Goal: Task Accomplishment & Management: Use online tool/utility

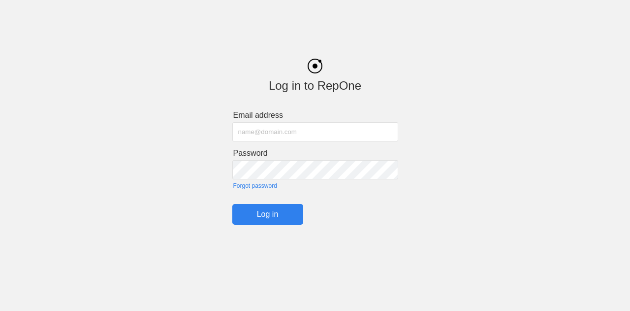
click at [265, 137] on input "text" at bounding box center [315, 131] width 166 height 19
type input "[PERSON_NAME][EMAIL_ADDRESS][PERSON_NAME][PERSON_NAME][DOMAIN_NAME]"
click at [265, 213] on input "Log in" at bounding box center [267, 214] width 71 height 21
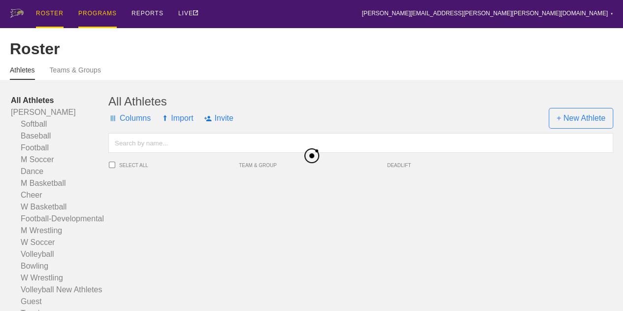
click at [88, 18] on div "PROGRAMS" at bounding box center [97, 14] width 38 height 28
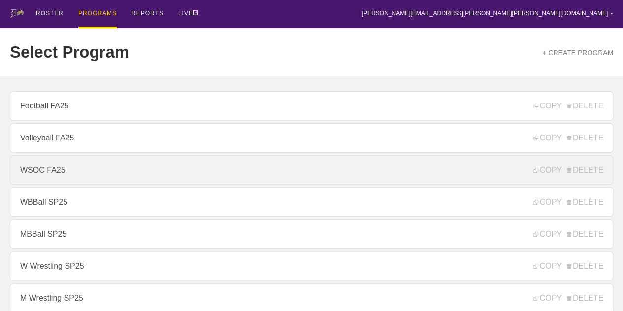
click at [52, 174] on link "WSOC FA25" at bounding box center [311, 170] width 603 height 30
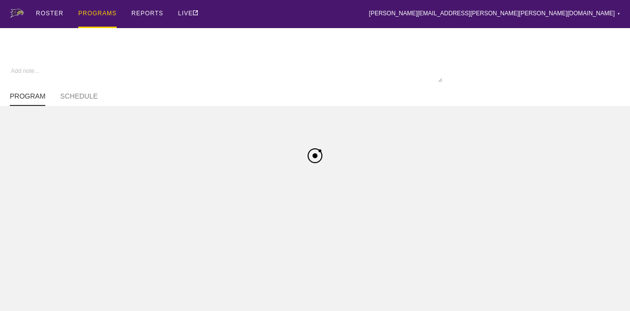
type textarea "x"
type input "WSOC FA25"
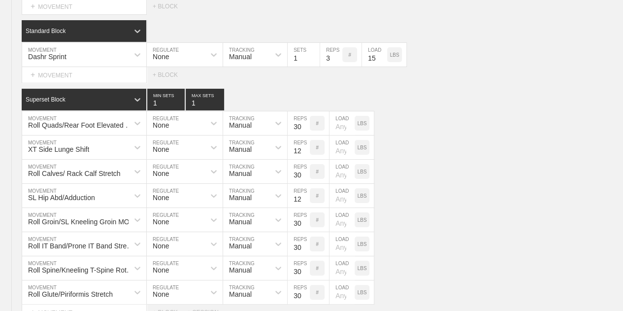
scroll to position [1938, 0]
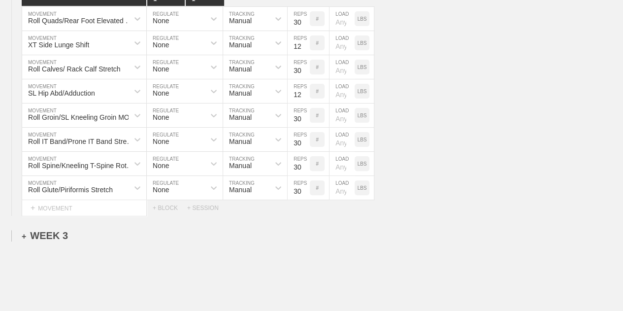
click at [37, 231] on div "+ WEEK 3" at bounding box center [45, 235] width 46 height 11
click at [54, 245] on div "+ SESSION 1" at bounding box center [41, 245] width 38 height 9
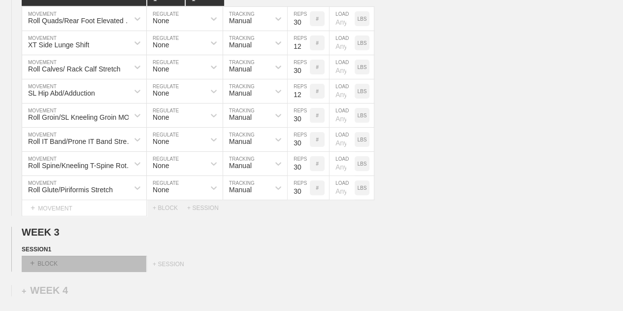
click at [55, 262] on div "+ BLOCK" at bounding box center [84, 264] width 124 height 16
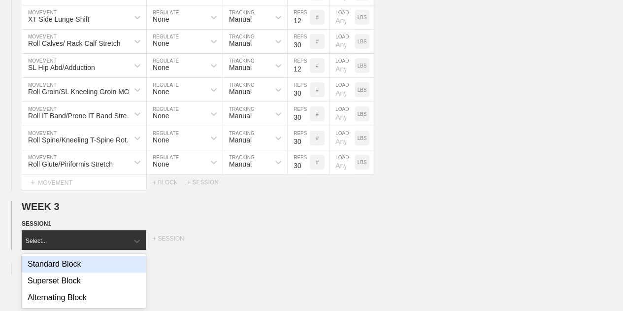
scroll to position [1964, 0]
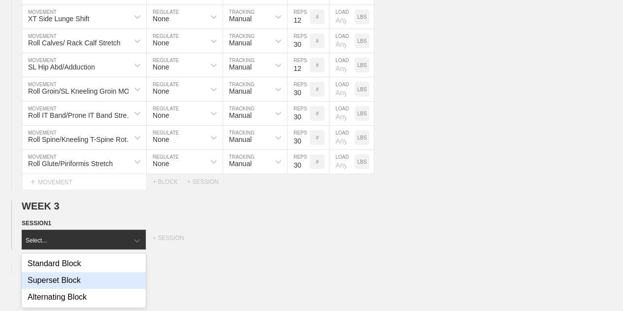
click at [67, 283] on div "Superset Block" at bounding box center [84, 280] width 124 height 17
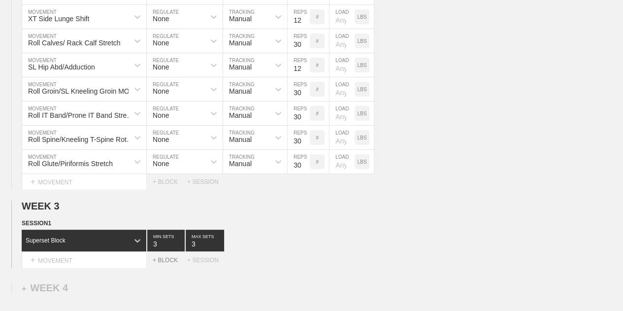
click at [158, 258] on div "+ BLOCK" at bounding box center [170, 260] width 34 height 7
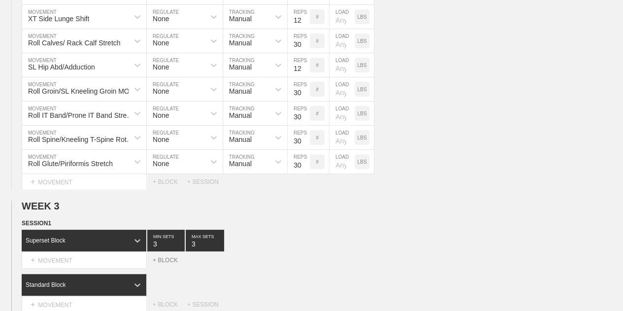
click at [158, 258] on div "+ BLOCK" at bounding box center [170, 260] width 34 height 7
click at [161, 259] on div "+ BLOCK" at bounding box center [170, 260] width 34 height 7
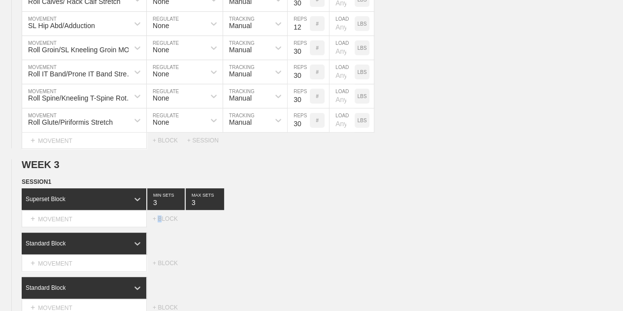
scroll to position [2008, 0]
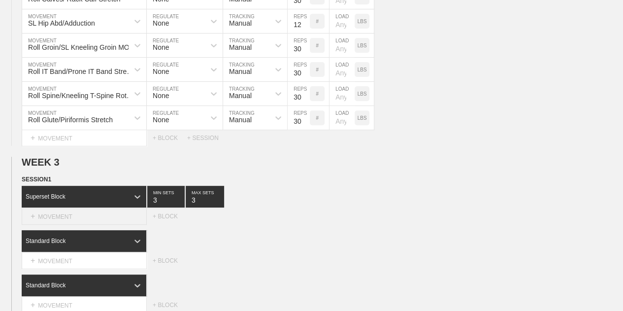
click at [86, 212] on div "+ MOVEMENT" at bounding box center [84, 216] width 125 height 16
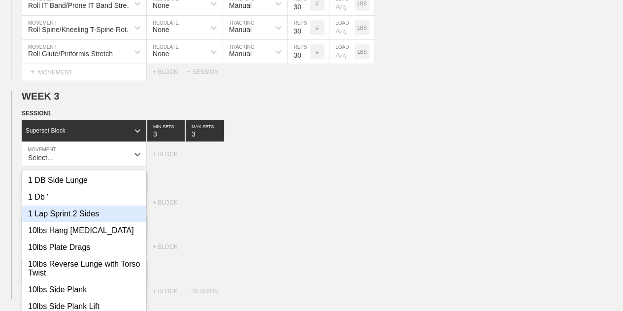
scroll to position [2083, 0]
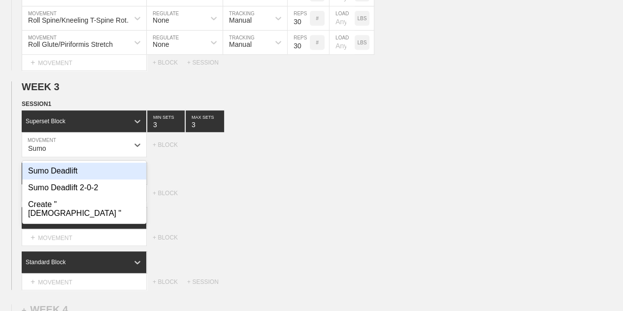
click at [73, 170] on div "Sumo Deadlift" at bounding box center [84, 171] width 124 height 17
type input "Sumo"
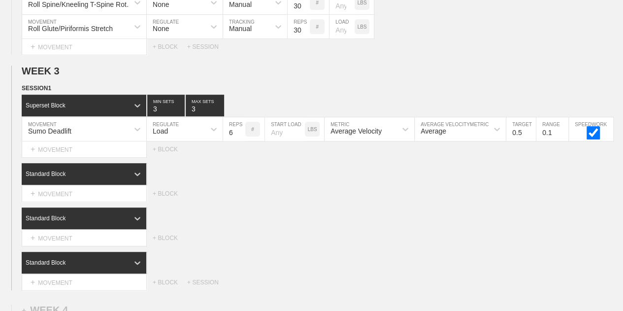
scroll to position [2096, 0]
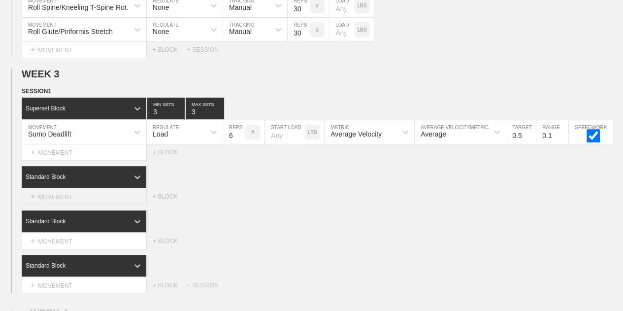
click at [67, 192] on div "+ MOVEMENT" at bounding box center [84, 197] width 125 height 16
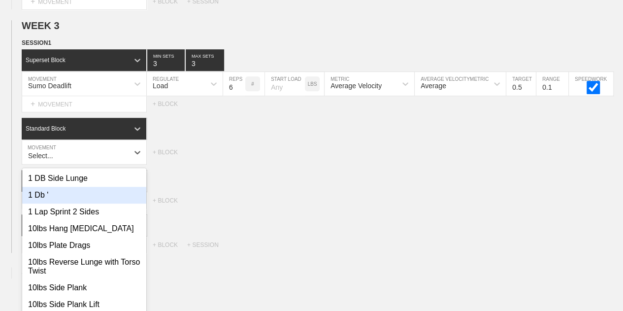
scroll to position [2151, 0]
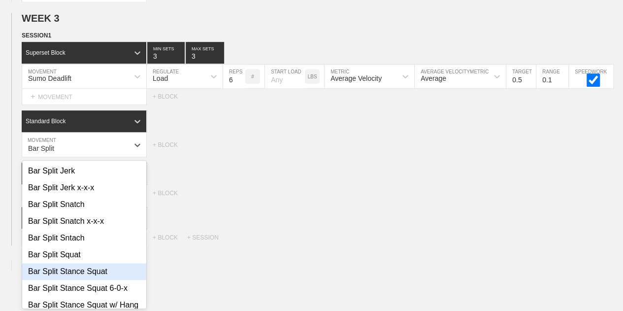
click at [96, 268] on div "Bar Split Stance Squat" at bounding box center [84, 271] width 124 height 17
type input "Bar Split"
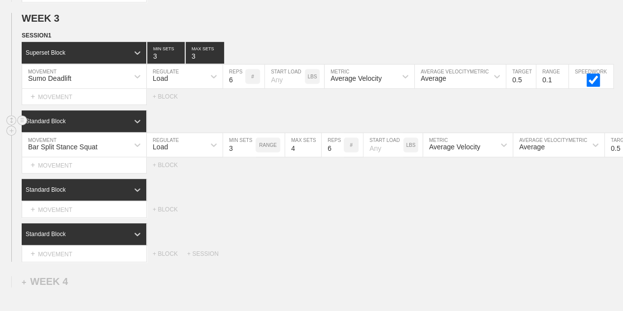
click at [109, 112] on div "Standard Block" at bounding box center [84, 121] width 125 height 22
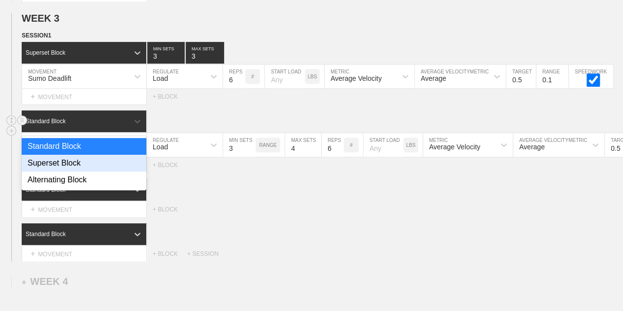
click at [79, 161] on div "Superset Block" at bounding box center [84, 163] width 125 height 17
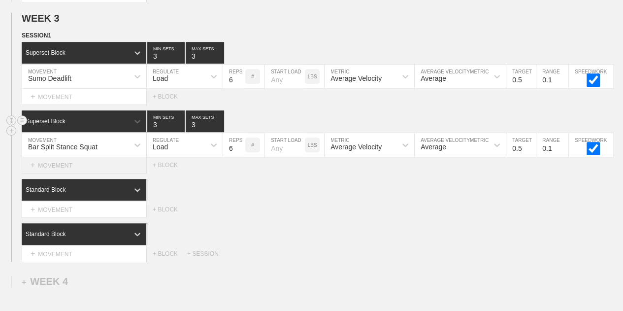
click at [66, 161] on div "+ MOVEMENT" at bounding box center [84, 165] width 125 height 16
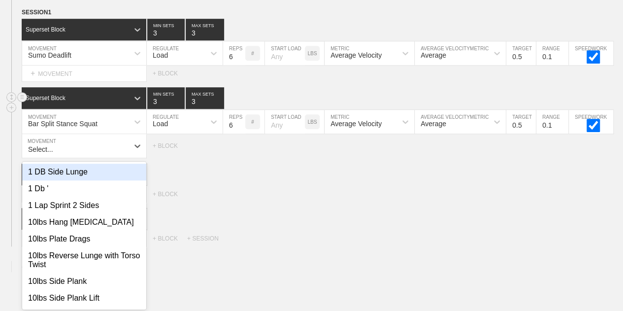
scroll to position [2175, 0]
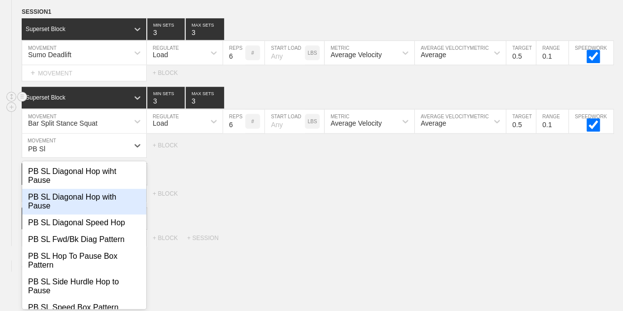
click at [100, 195] on div "PB SL Diagonal Hop with Pause" at bounding box center [84, 202] width 124 height 26
type input "PB Sl"
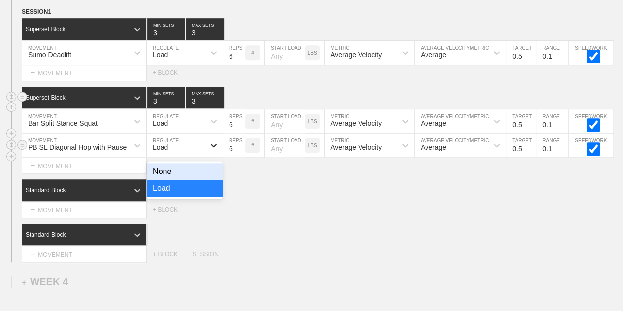
click at [205, 146] on div at bounding box center [214, 145] width 18 height 18
click at [202, 165] on div "None" at bounding box center [185, 171] width 76 height 17
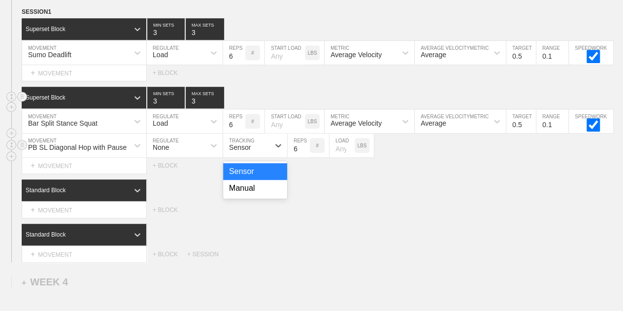
click at [265, 144] on div "Sensor" at bounding box center [246, 145] width 46 height 17
click at [266, 181] on div "Manual" at bounding box center [255, 188] width 64 height 17
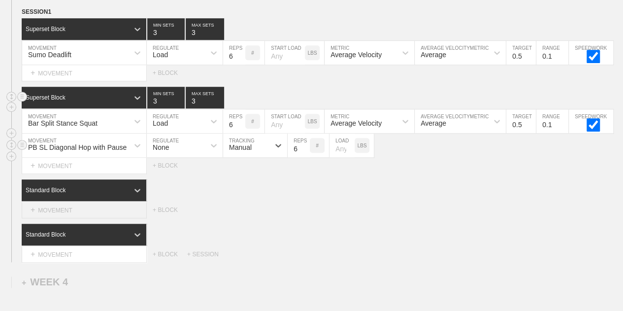
click at [84, 208] on div "+ MOVEMENT" at bounding box center [84, 210] width 125 height 16
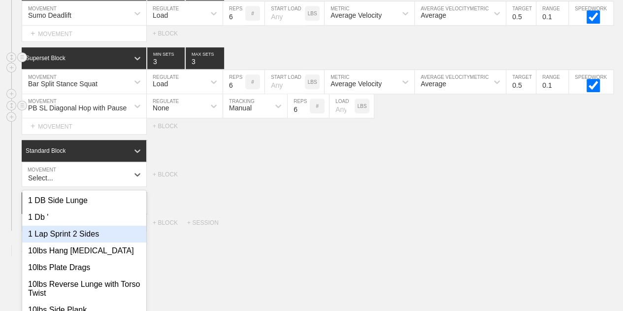
scroll to position [2243, 0]
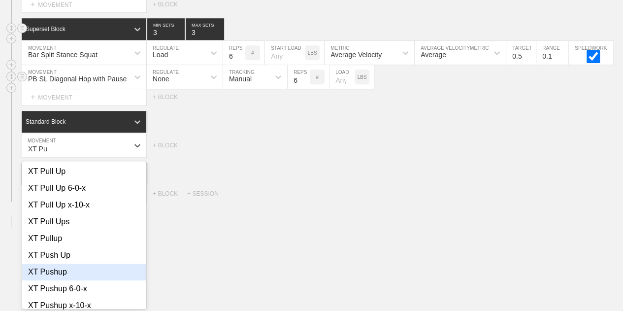
click at [65, 268] on div "XT Pushup" at bounding box center [84, 272] width 124 height 17
type input "XT Pu"
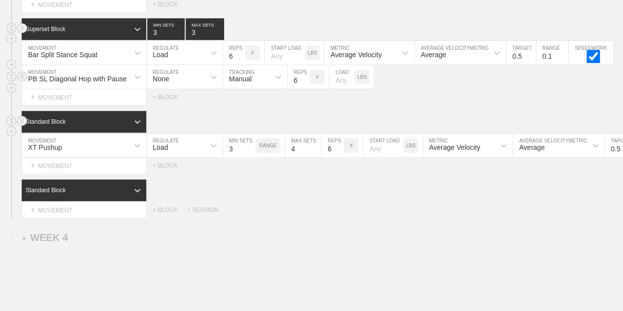
click at [117, 117] on div "Standard Block" at bounding box center [75, 121] width 107 height 9
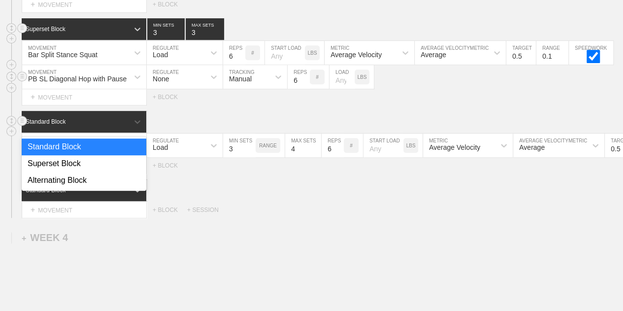
click at [117, 117] on div "Standard Block" at bounding box center [75, 121] width 107 height 9
click at [113, 118] on div "Standard Block" at bounding box center [75, 121] width 107 height 9
click at [106, 161] on div "Superset Block" at bounding box center [84, 163] width 125 height 17
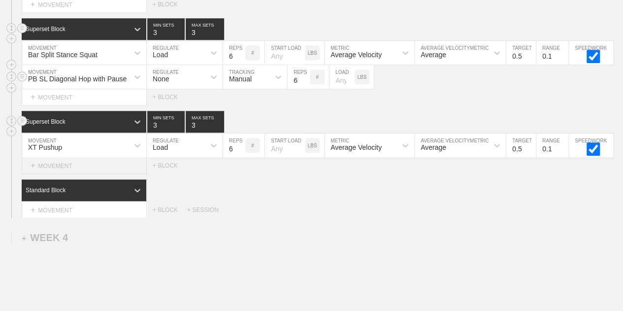
click at [102, 163] on div "+ MOVEMENT" at bounding box center [84, 166] width 125 height 16
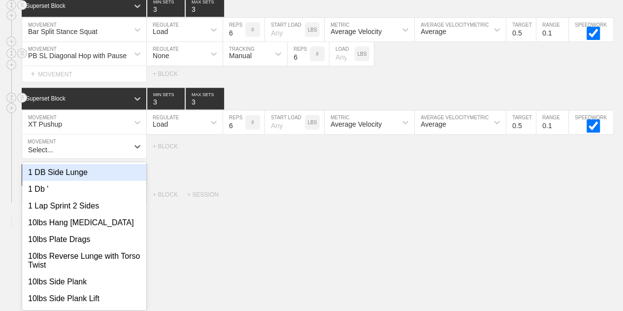
scroll to position [2268, 0]
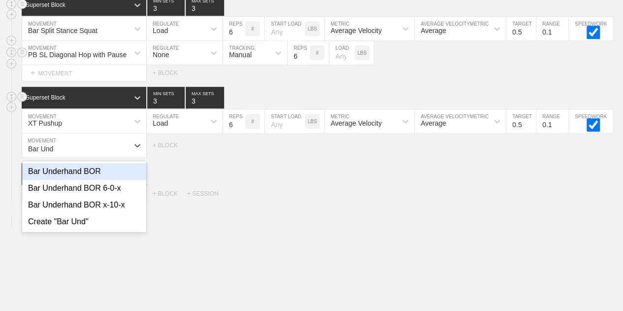
click at [101, 166] on div "Bar Underhand BOR" at bounding box center [84, 171] width 124 height 17
type input "Bar Und"
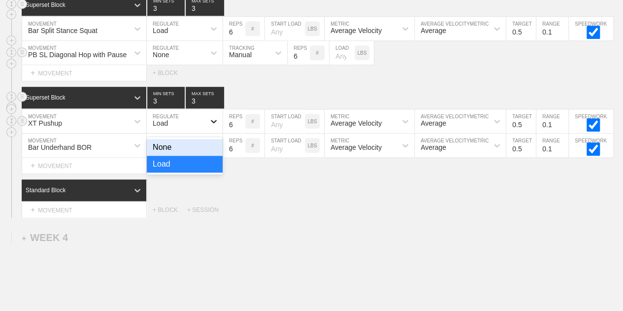
click at [206, 122] on div at bounding box center [214, 121] width 18 height 18
click at [203, 147] on div "None" at bounding box center [185, 147] width 76 height 17
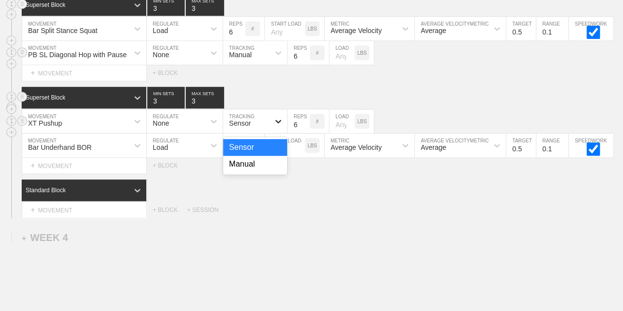
click at [273, 118] on icon at bounding box center [278, 121] width 10 height 10
click at [260, 159] on div "Manual" at bounding box center [255, 164] width 64 height 17
click at [293, 120] on input "6" at bounding box center [299, 121] width 22 height 24
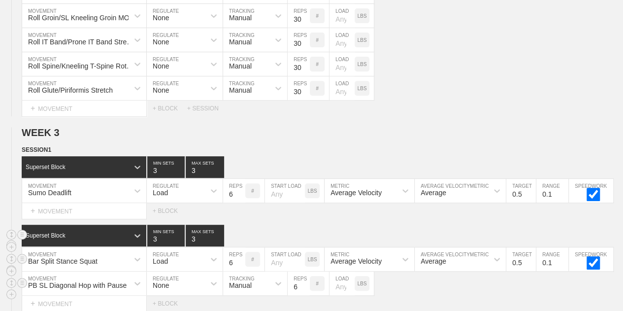
scroll to position [2046, 0]
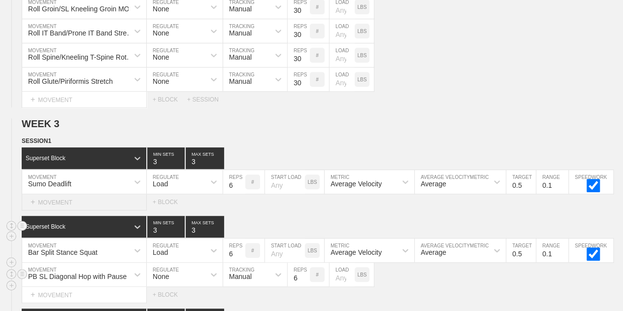
type input "8"
click at [42, 199] on div "+ MOVEMENT" at bounding box center [84, 202] width 125 height 16
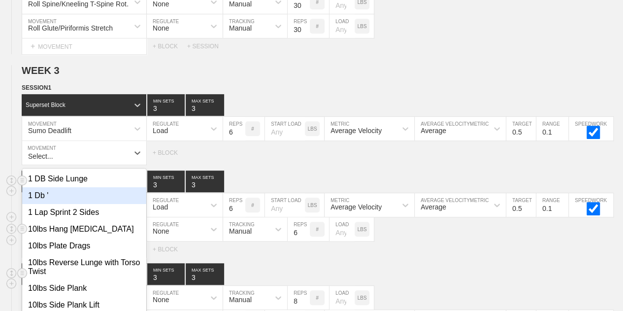
scroll to position [2107, 0]
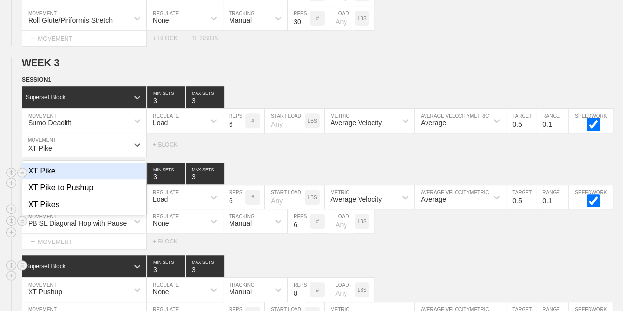
click at [46, 167] on div "XT Pike" at bounding box center [84, 171] width 124 height 17
type input "XT Pike"
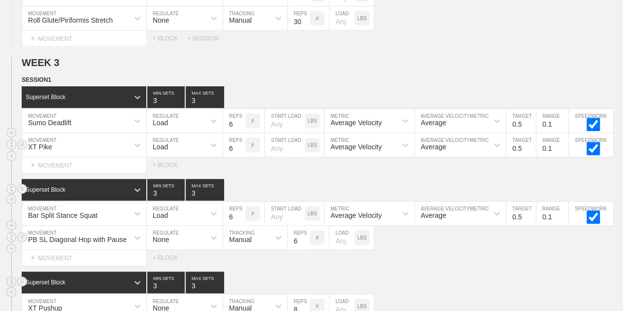
click at [176, 145] on div "Load" at bounding box center [176, 144] width 58 height 17
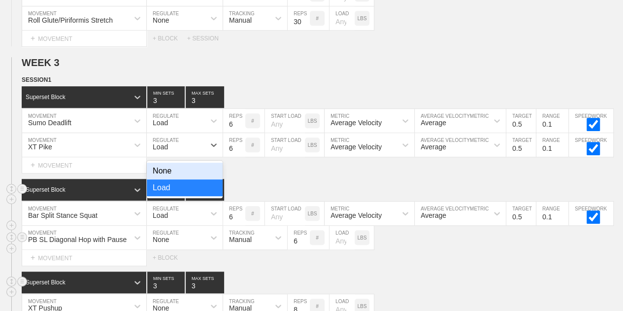
click at [182, 168] on div "None" at bounding box center [185, 171] width 76 height 17
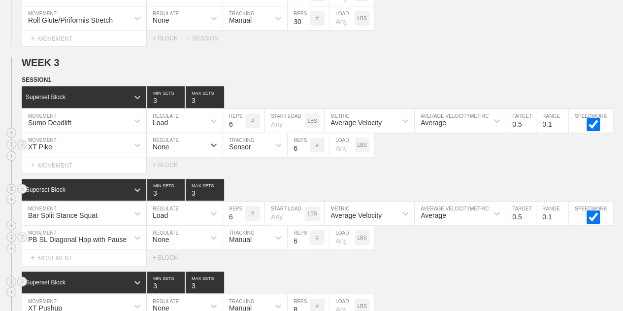
click at [262, 144] on div "Sensor" at bounding box center [246, 144] width 46 height 17
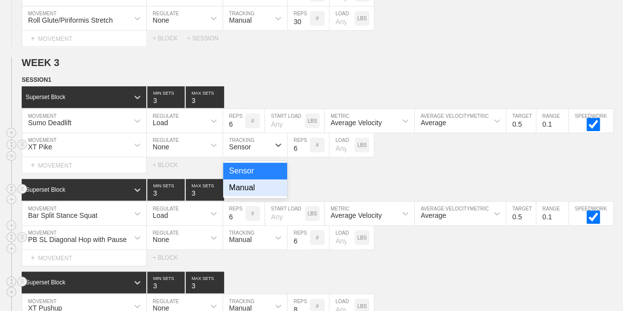
click at [263, 183] on div "Manual" at bounding box center [255, 187] width 64 height 17
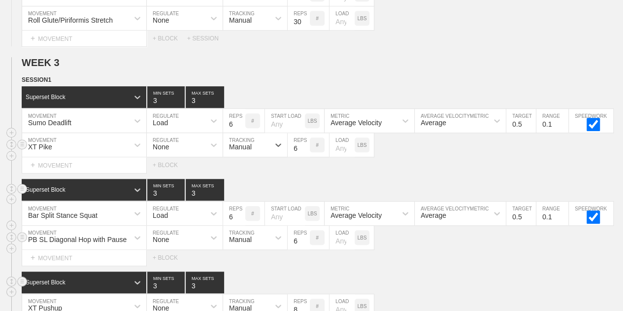
click at [297, 149] on input "6" at bounding box center [299, 145] width 22 height 24
type input "8"
click at [511, 154] on div "XT Pike MOVEMENT None REGULATE Manual TRACKING 8 REPS # LOAD LBS" at bounding box center [311, 145] width 623 height 24
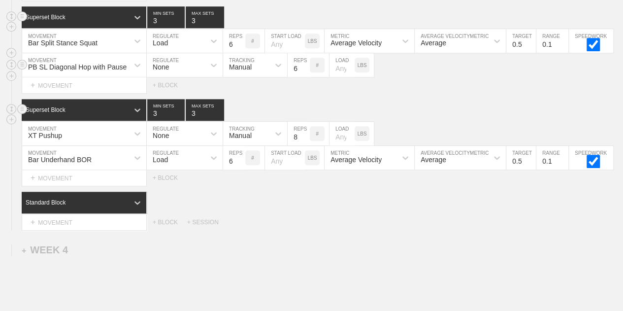
scroll to position [2307, 0]
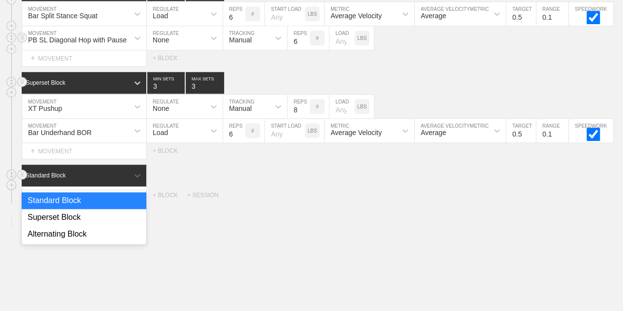
click at [103, 173] on div "Standard Block" at bounding box center [75, 175] width 107 height 9
click at [96, 219] on div "Superset Block" at bounding box center [84, 217] width 125 height 17
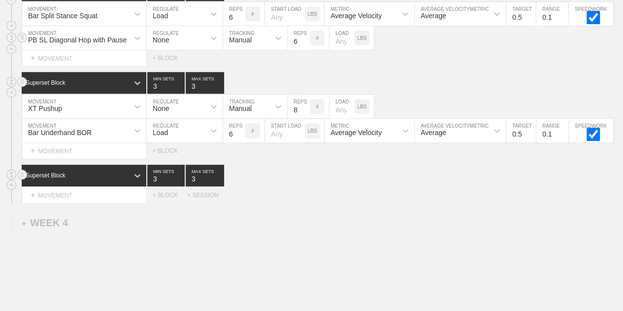
click at [157, 179] on input "3" at bounding box center [165, 176] width 37 height 22
type input "1"
click at [195, 176] on input "3" at bounding box center [205, 176] width 38 height 22
type input "1"
click at [100, 192] on div "+ MOVEMENT" at bounding box center [84, 195] width 125 height 16
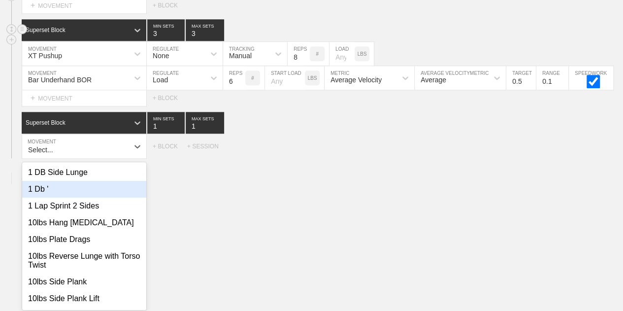
scroll to position [2360, 0]
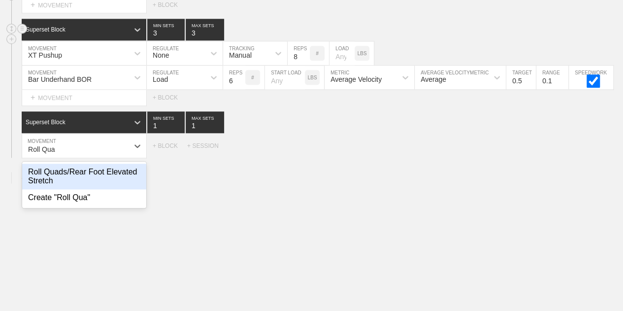
click at [110, 173] on div "Roll Quads/Rear Foot Elevated Stretch" at bounding box center [84, 177] width 124 height 26
type input "Roll Qua"
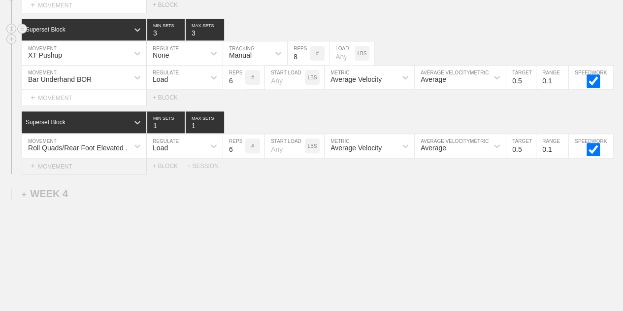
click at [85, 162] on div "+ MOVEMENT" at bounding box center [84, 166] width 125 height 16
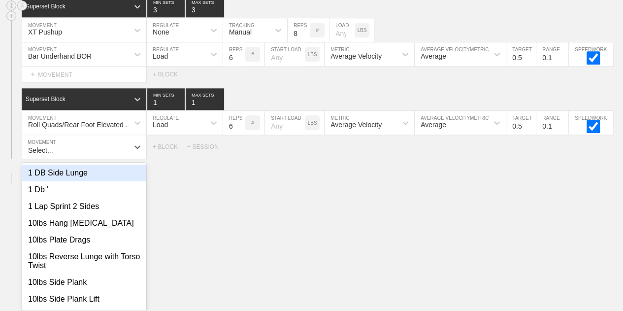
scroll to position [2384, 0]
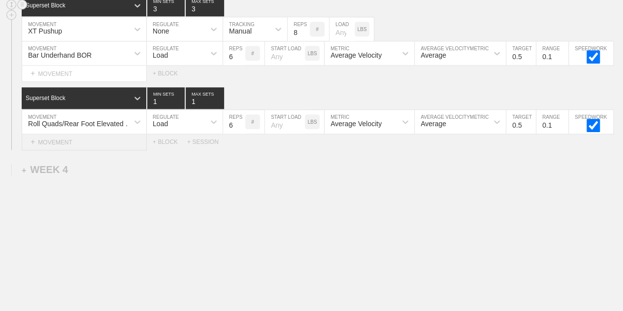
click at [93, 138] on div "+ MOVEMENT" at bounding box center [84, 142] width 125 height 16
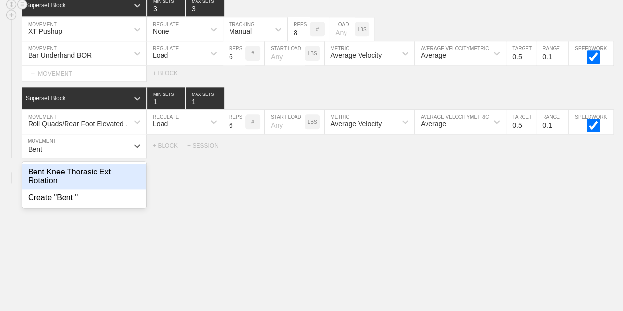
click at [92, 178] on div "Bent Knee Thorasic Ext Rotation" at bounding box center [84, 177] width 124 height 26
type input "Bent"
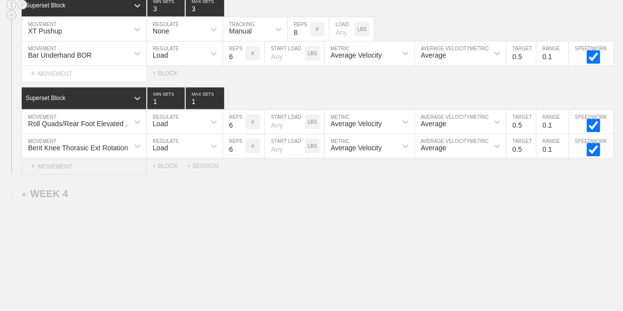
click at [76, 169] on div "+ MOVEMENT" at bounding box center [84, 166] width 125 height 16
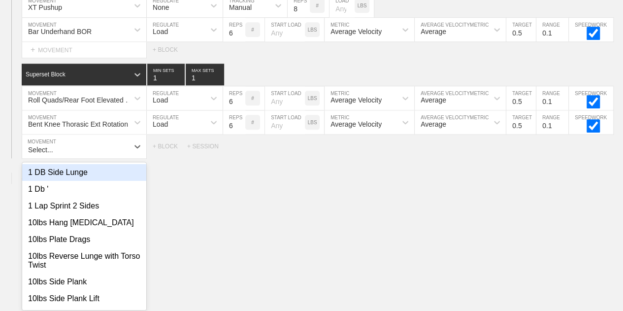
scroll to position [2407, 0]
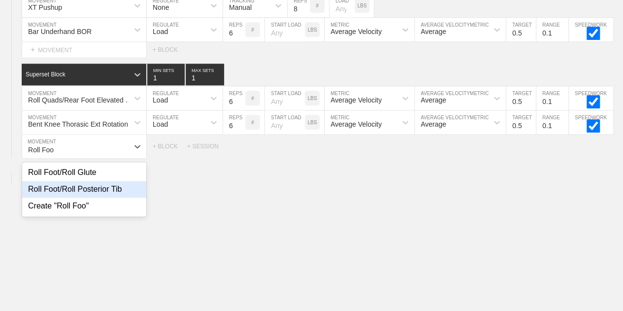
click at [92, 188] on div "Roll Foot/Roll Posterior Tib" at bounding box center [84, 189] width 124 height 17
type input "Roll Foo"
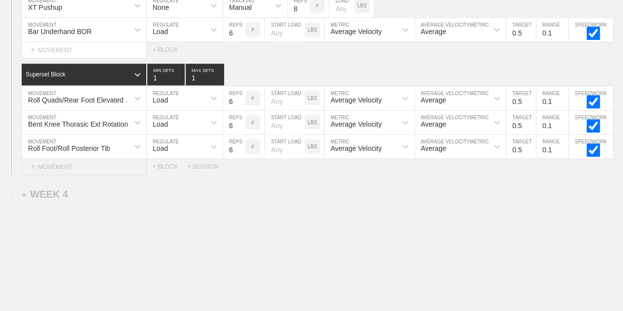
click at [65, 167] on div "+ MOVEMENT" at bounding box center [84, 167] width 125 height 16
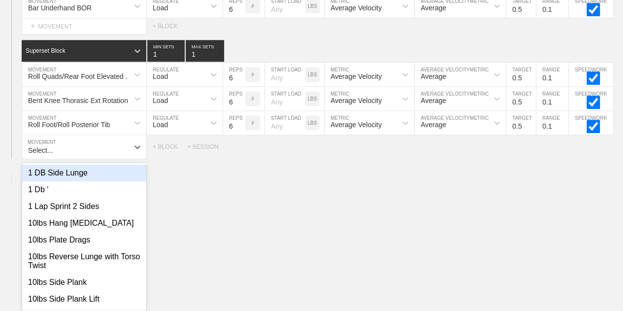
scroll to position [2432, 0]
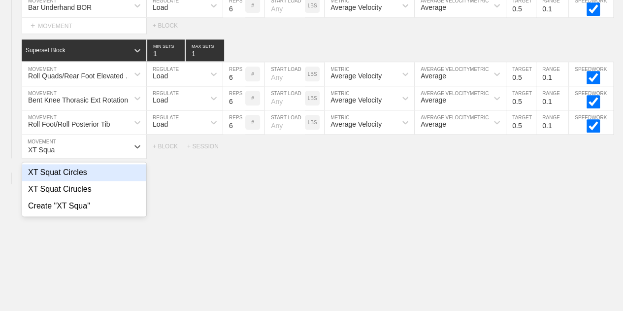
click at [77, 168] on div "XT Squat Circles" at bounding box center [84, 172] width 124 height 17
type input "XT Squa"
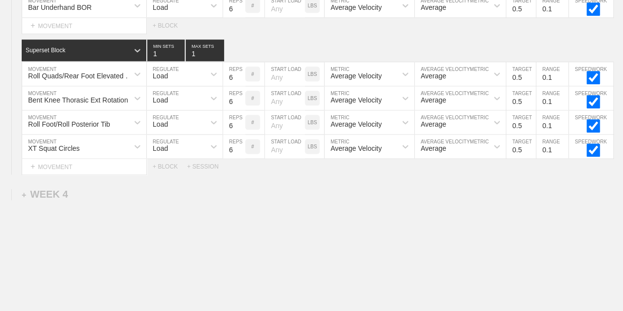
click at [77, 168] on div "+ MOVEMENT" at bounding box center [84, 167] width 125 height 16
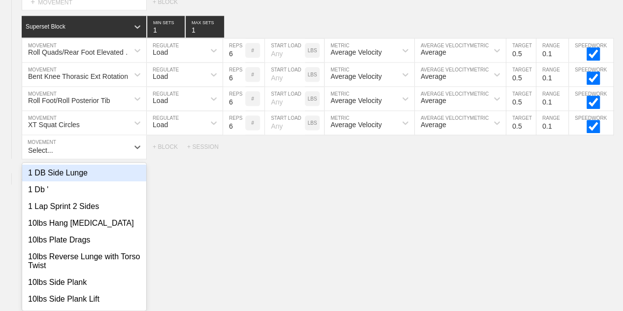
scroll to position [2456, 0]
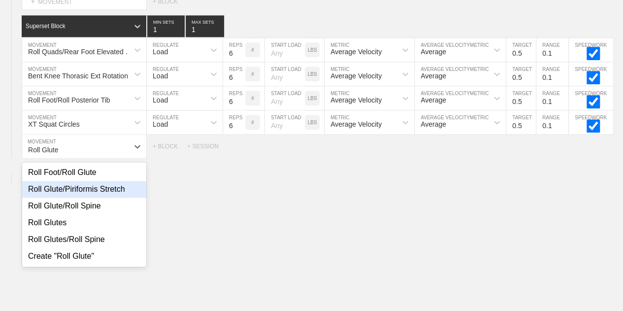
click at [110, 184] on div "Roll Glute/Piriformis Stretch" at bounding box center [84, 189] width 124 height 17
type input "Roll Glute"
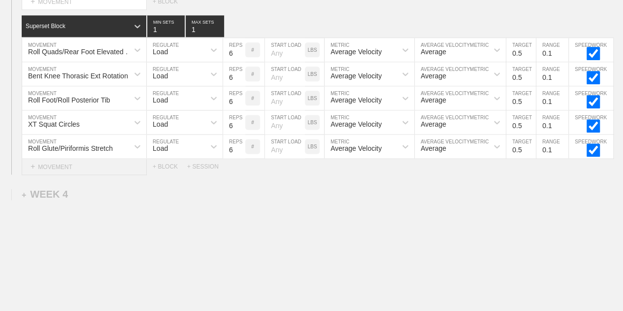
drag, startPoint x: 100, startPoint y: 162, endPoint x: 97, endPoint y: 166, distance: 6.3
click at [97, 166] on div "+ MOVEMENT" at bounding box center [84, 167] width 125 height 16
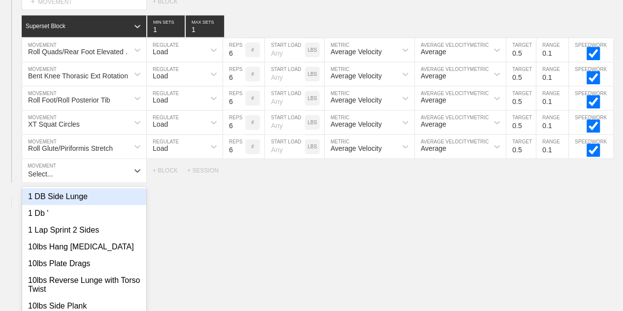
scroll to position [2479, 0]
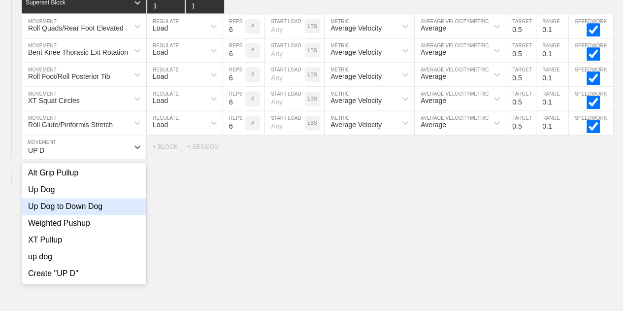
click at [96, 202] on div "Up Dog to Down Dog" at bounding box center [84, 206] width 124 height 17
type input "UP D"
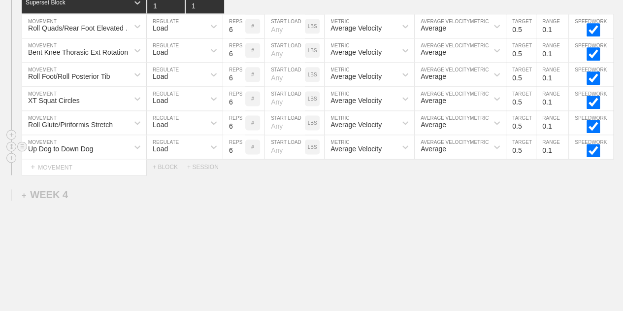
click at [230, 145] on input "6" at bounding box center [234, 147] width 22 height 24
type input "8"
click at [203, 152] on div "Load" at bounding box center [185, 147] width 76 height 24
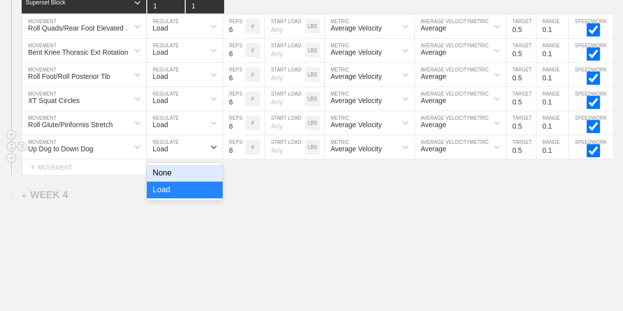
click at [200, 167] on div "None" at bounding box center [185, 173] width 76 height 17
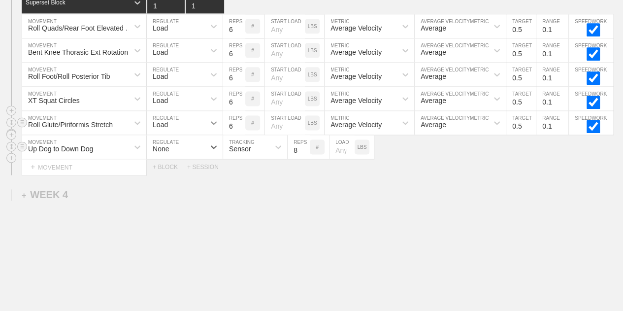
click at [211, 122] on icon at bounding box center [214, 123] width 10 height 10
click at [195, 125] on div "Load" at bounding box center [176, 122] width 58 height 17
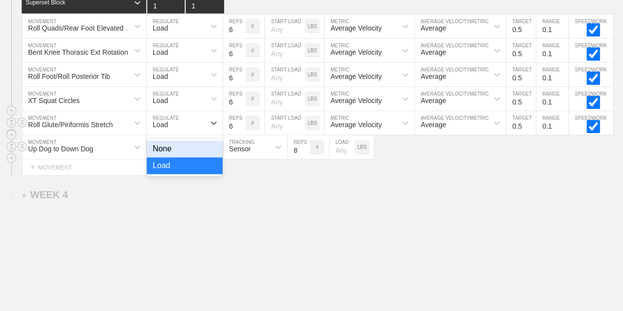
click at [181, 148] on div "None" at bounding box center [185, 148] width 76 height 17
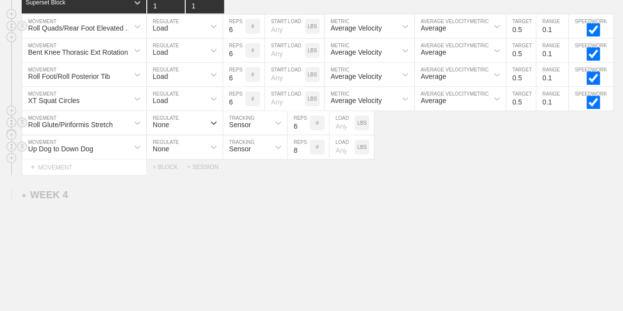
click at [198, 19] on div "Load" at bounding box center [176, 26] width 58 height 17
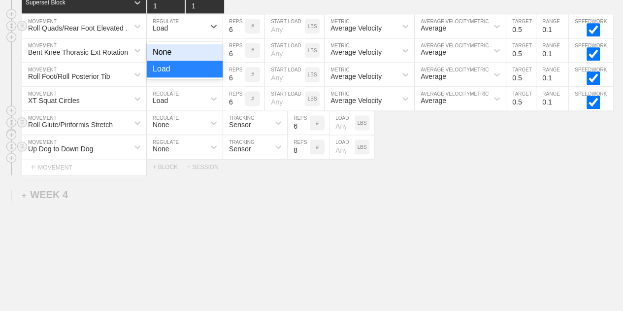
click at [194, 50] on div "None" at bounding box center [185, 52] width 76 height 17
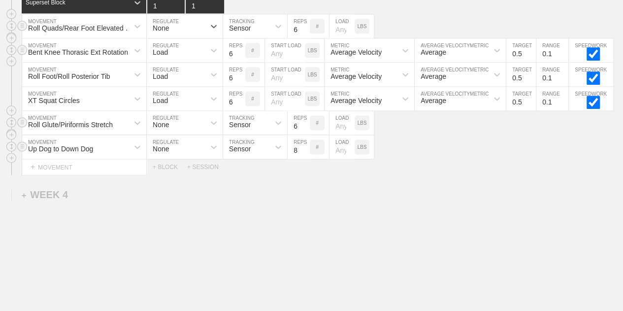
click at [200, 47] on div "Load" at bounding box center [176, 50] width 58 height 17
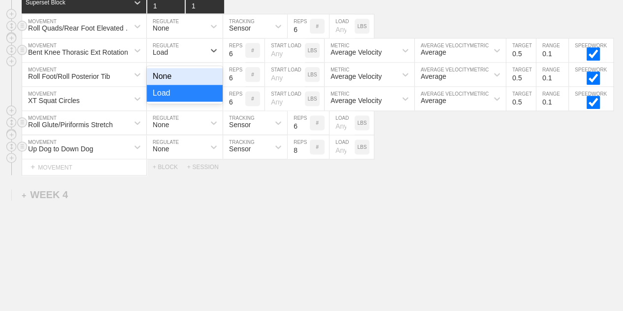
click at [201, 74] on div "None" at bounding box center [185, 76] width 76 height 17
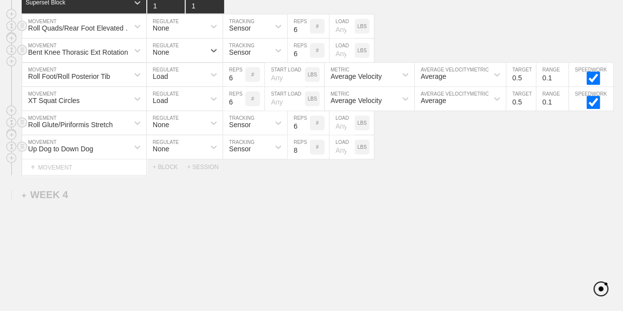
click at [201, 74] on div "Load" at bounding box center [176, 74] width 58 height 17
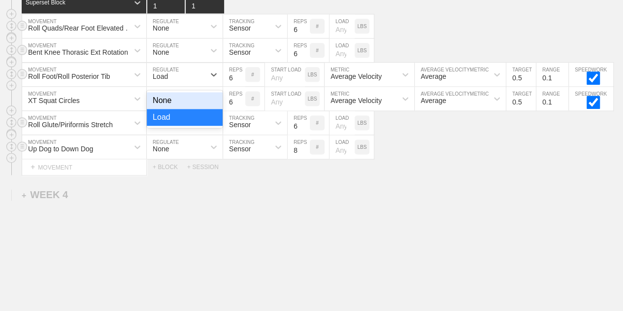
click at [201, 94] on div "None" at bounding box center [185, 100] width 76 height 17
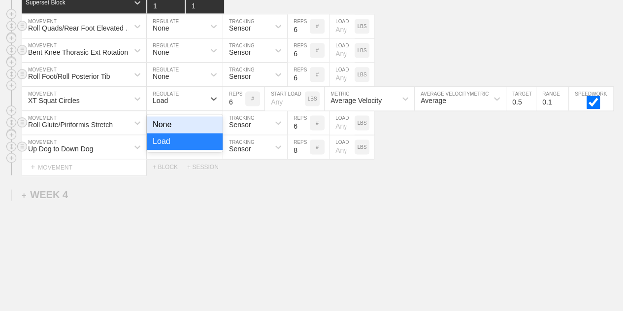
click at [201, 94] on div "Load" at bounding box center [176, 98] width 58 height 17
click at [196, 118] on div "None" at bounding box center [185, 124] width 76 height 17
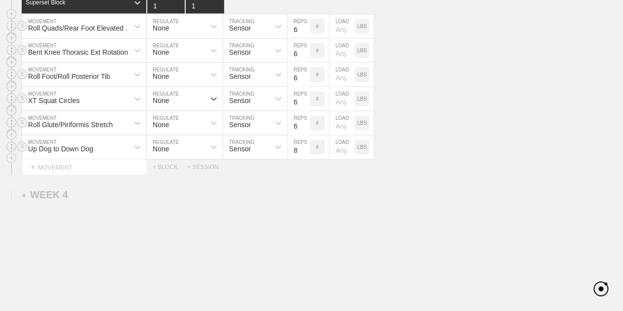
click at [196, 118] on div "None" at bounding box center [176, 122] width 58 height 17
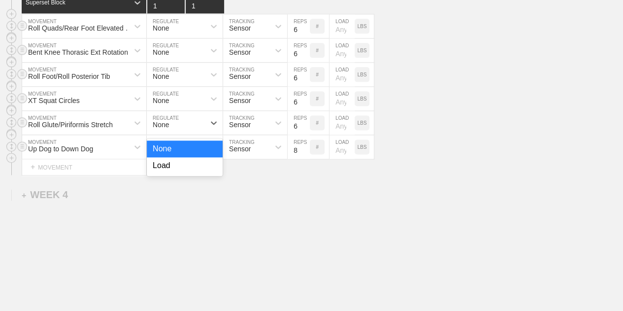
click at [192, 150] on div "None" at bounding box center [185, 148] width 76 height 17
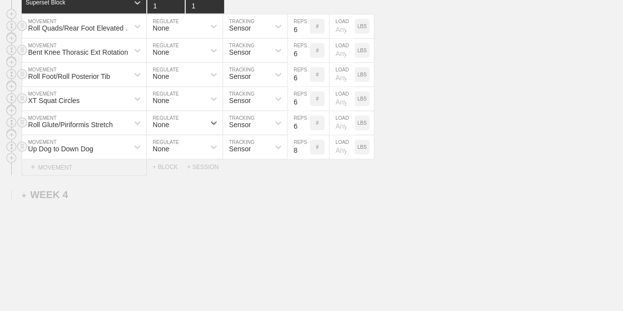
click at [71, 164] on div "+ MOVEMENT" at bounding box center [84, 167] width 125 height 16
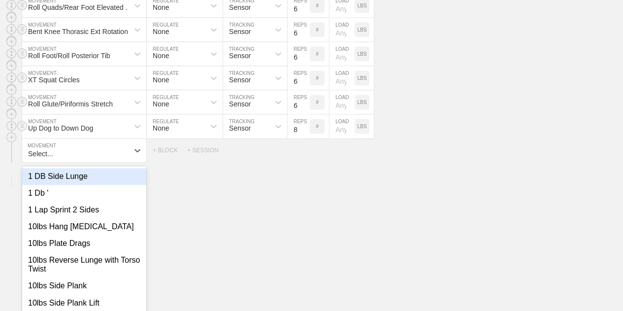
scroll to position [2504, 0]
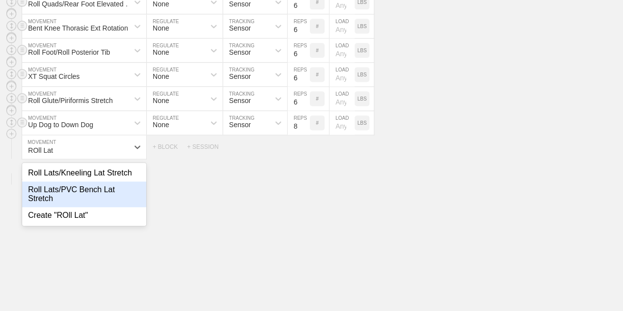
click at [95, 188] on div "Roll Lats/PVC Bench Lat Stretch" at bounding box center [84, 194] width 124 height 26
type input "ROll Lat"
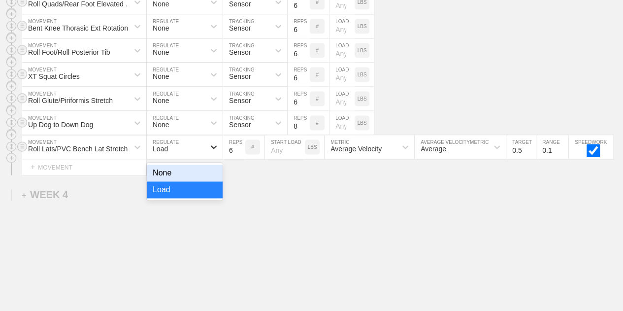
click at [210, 145] on icon at bounding box center [214, 147] width 10 height 10
click at [208, 168] on div "None" at bounding box center [185, 173] width 76 height 17
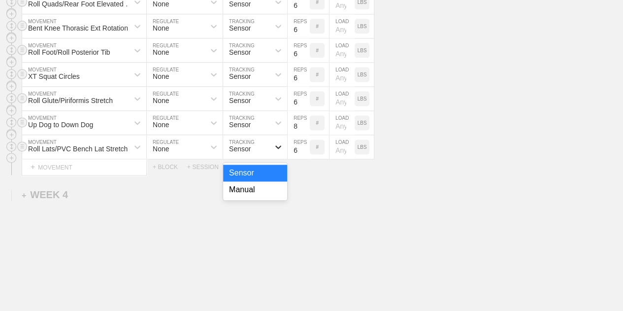
click at [273, 142] on icon at bounding box center [278, 147] width 10 height 10
click at [266, 182] on div "Manual" at bounding box center [255, 189] width 64 height 17
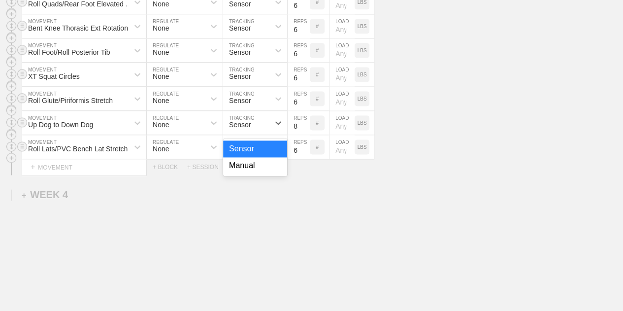
click at [264, 117] on div "Sensor" at bounding box center [246, 122] width 46 height 17
click at [264, 165] on div "Manual" at bounding box center [255, 165] width 64 height 17
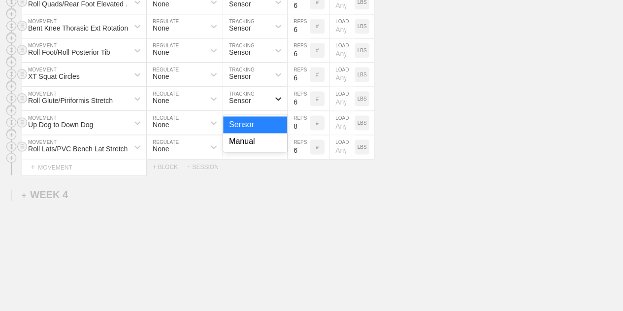
click at [273, 95] on icon at bounding box center [278, 99] width 10 height 10
click at [253, 138] on div "Manual" at bounding box center [255, 141] width 64 height 17
click at [253, 70] on div "Sensor" at bounding box center [246, 74] width 46 height 17
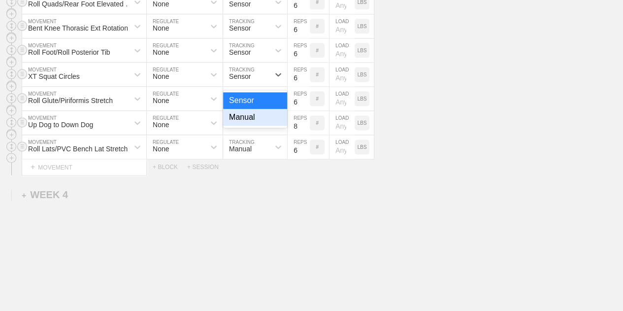
click at [252, 111] on div "Manual" at bounding box center [255, 117] width 64 height 17
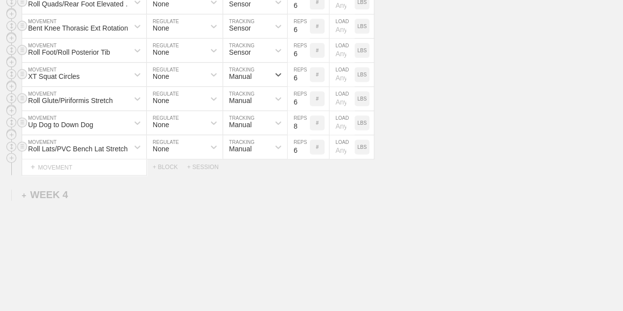
click at [260, 47] on div "Sensor" at bounding box center [246, 50] width 46 height 17
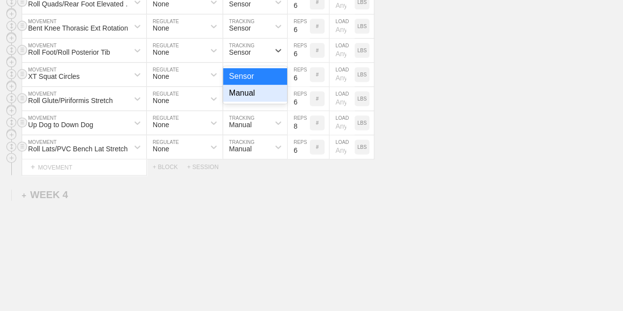
click at [259, 94] on div "Manual" at bounding box center [255, 93] width 64 height 17
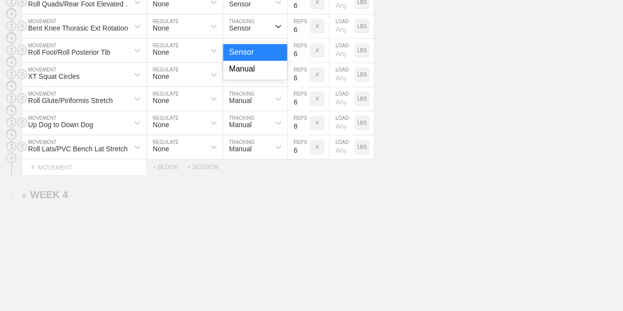
click at [257, 22] on div "Sensor" at bounding box center [246, 26] width 46 height 17
click at [243, 70] on div "Manual" at bounding box center [255, 69] width 64 height 17
click at [296, 54] on input "6" at bounding box center [299, 50] width 22 height 24
type input "30"
click at [296, 99] on input "6" at bounding box center [299, 99] width 22 height 24
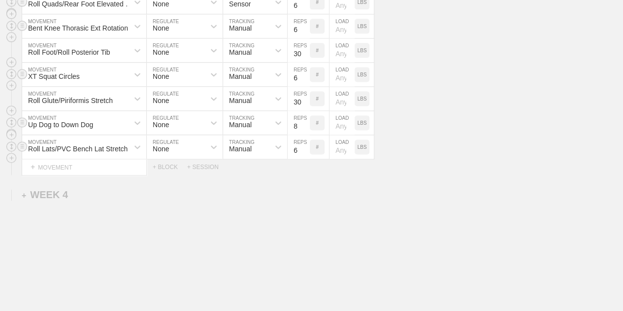
type input "30"
click at [294, 151] on input "6" at bounding box center [299, 147] width 22 height 24
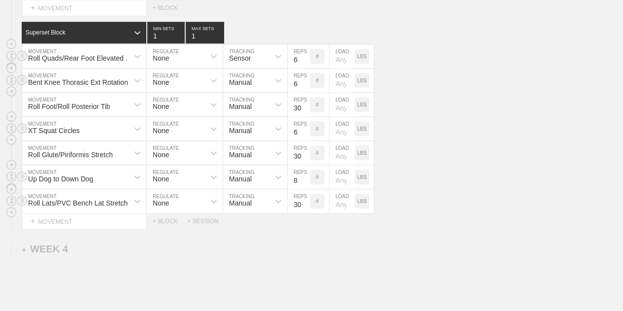
scroll to position [2448, 0]
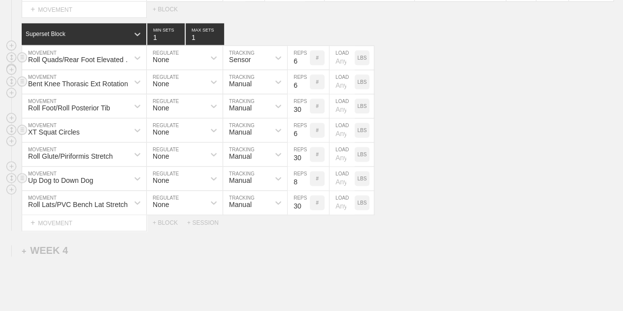
type input "30"
click at [295, 58] on input "6" at bounding box center [299, 58] width 22 height 24
type input "30"
click at [298, 81] on input "6" at bounding box center [299, 82] width 22 height 24
type input "12"
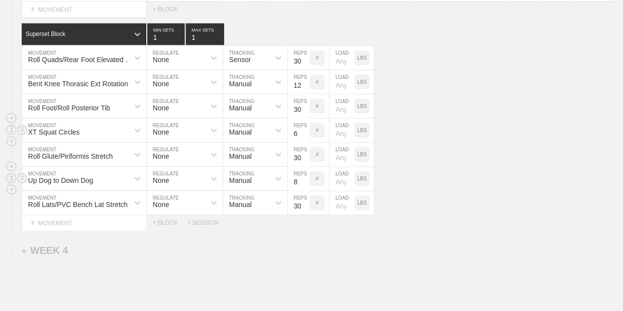
click at [297, 131] on input "6" at bounding box center [299, 130] width 22 height 24
type input "8"
click at [300, 181] on input "8" at bounding box center [299, 178] width 22 height 24
type input "10"
click at [442, 127] on div "XT Squat Circles MOVEMENT None REGULATE Manual TRACKING 8 REPS # LOAD LBS" at bounding box center [311, 130] width 623 height 24
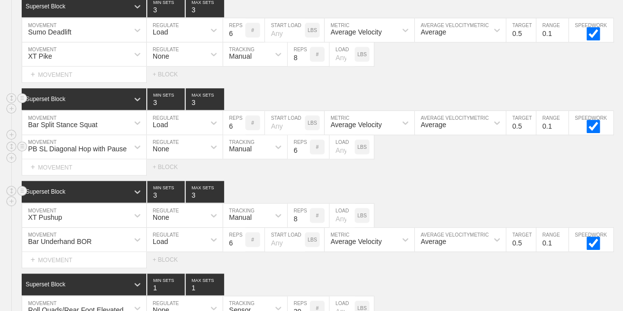
scroll to position [2159, 0]
